Goal: Task Accomplishment & Management: Complete application form

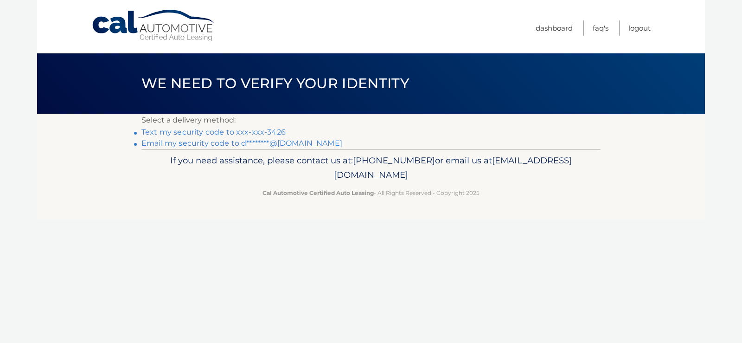
click at [245, 133] on link "Text my security code to xxx-xxx-3426" at bounding box center [213, 131] width 144 height 9
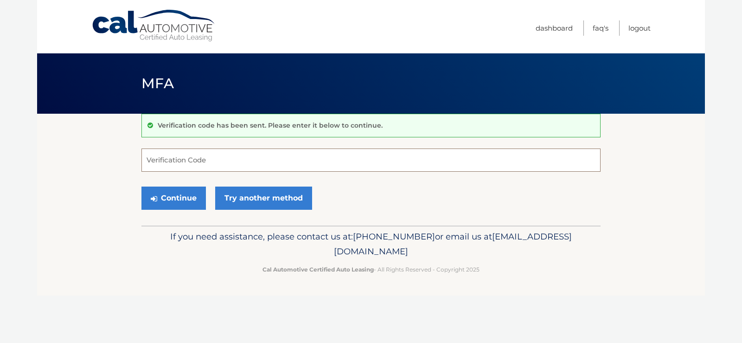
click at [216, 164] on input "Verification Code" at bounding box center [370, 159] width 459 height 23
type input "85526"
click at [174, 202] on button "Continue" at bounding box center [173, 197] width 64 height 23
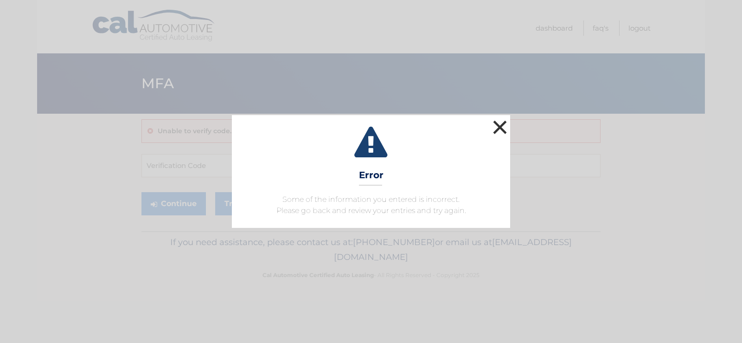
click at [498, 126] on button "×" at bounding box center [499, 127] width 19 height 19
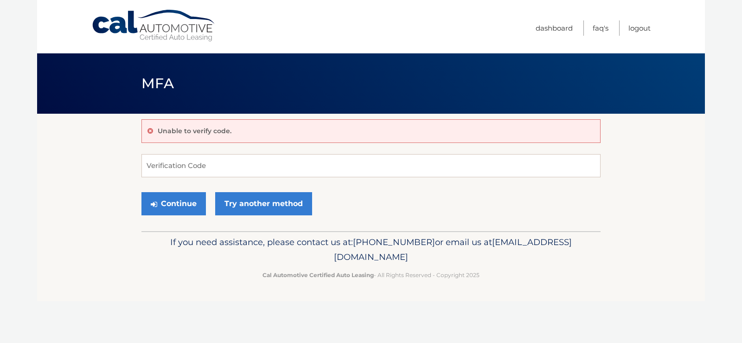
click at [308, 180] on form "Verification Code Continue Try another method" at bounding box center [370, 187] width 459 height 66
click at [302, 167] on input "Verification Code" at bounding box center [370, 165] width 459 height 23
type input "855261"
click at [188, 200] on button "Continue" at bounding box center [173, 203] width 64 height 23
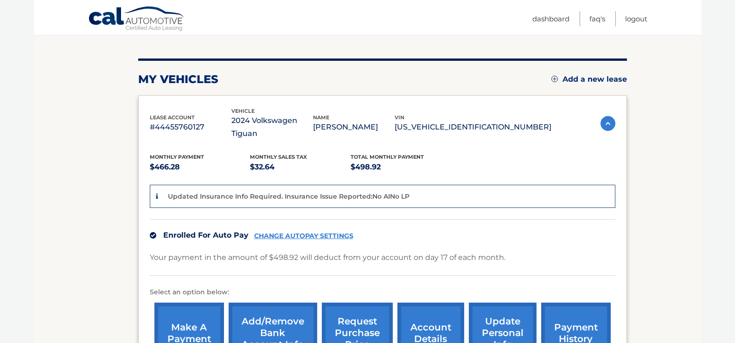
scroll to position [98, 0]
